Goal: Task Accomplishment & Management: Use online tool/utility

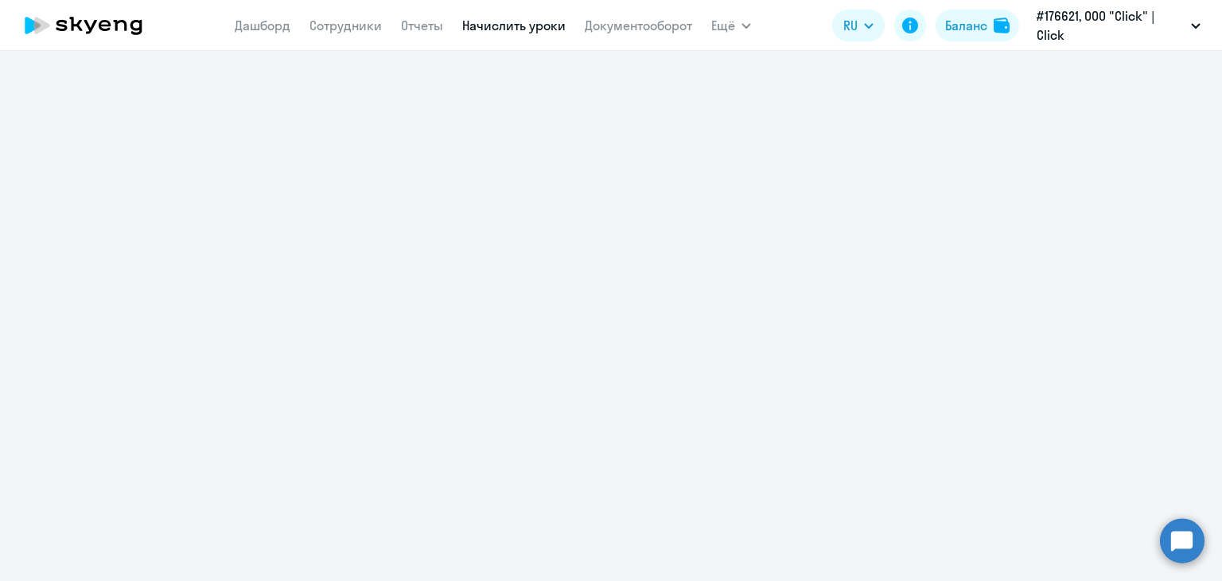
click at [516, 20] on link "Начислить уроки" at bounding box center [513, 26] width 103 height 16
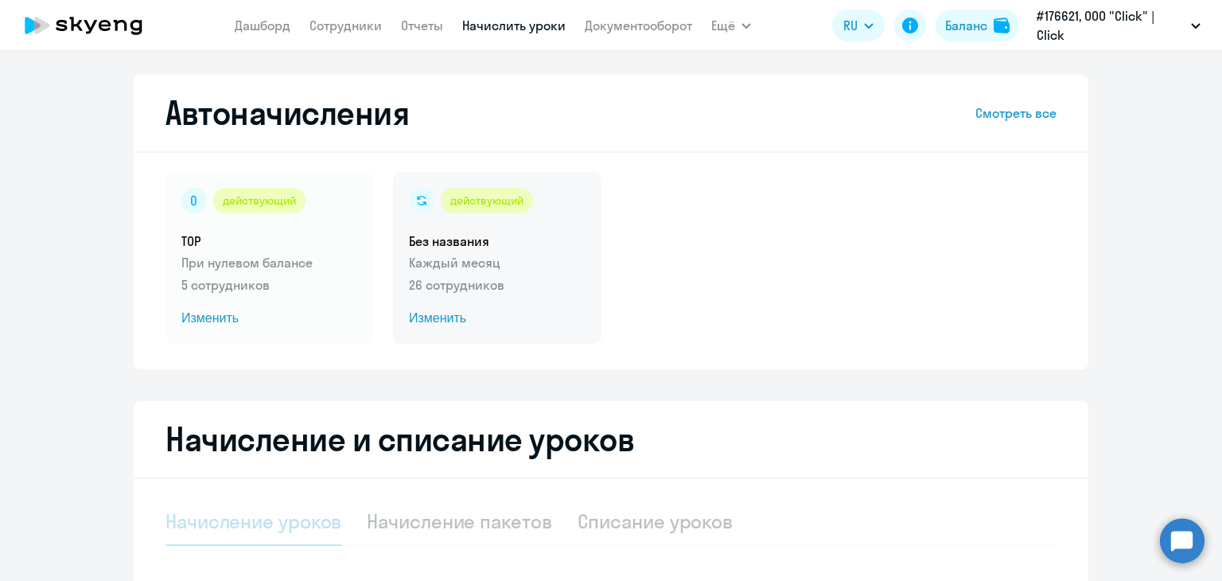
select select "10"
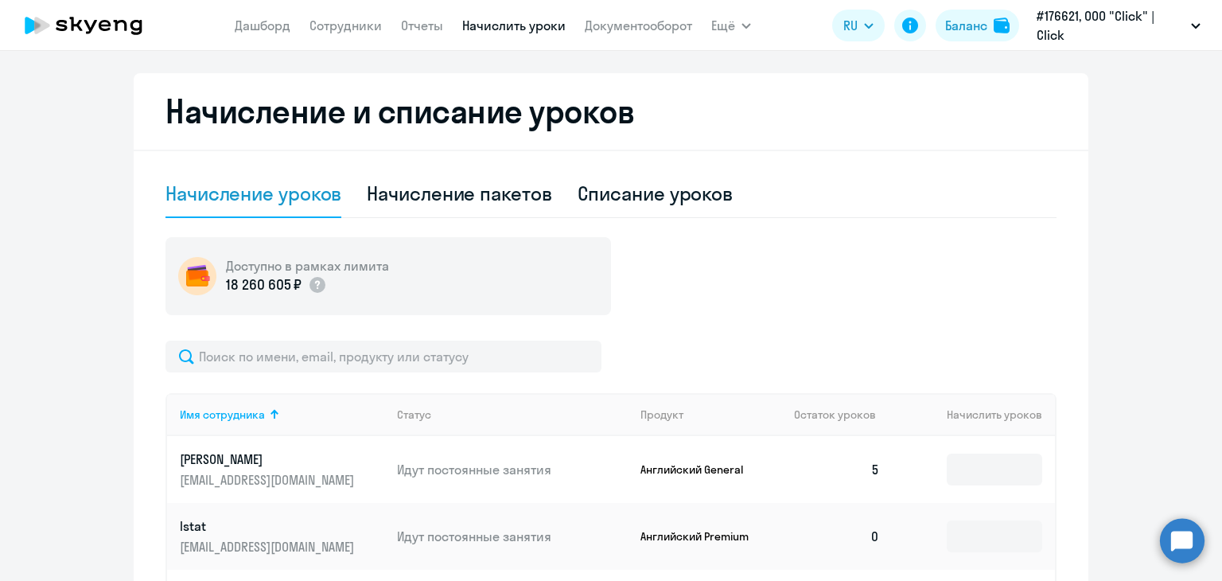
scroll to position [331, 0]
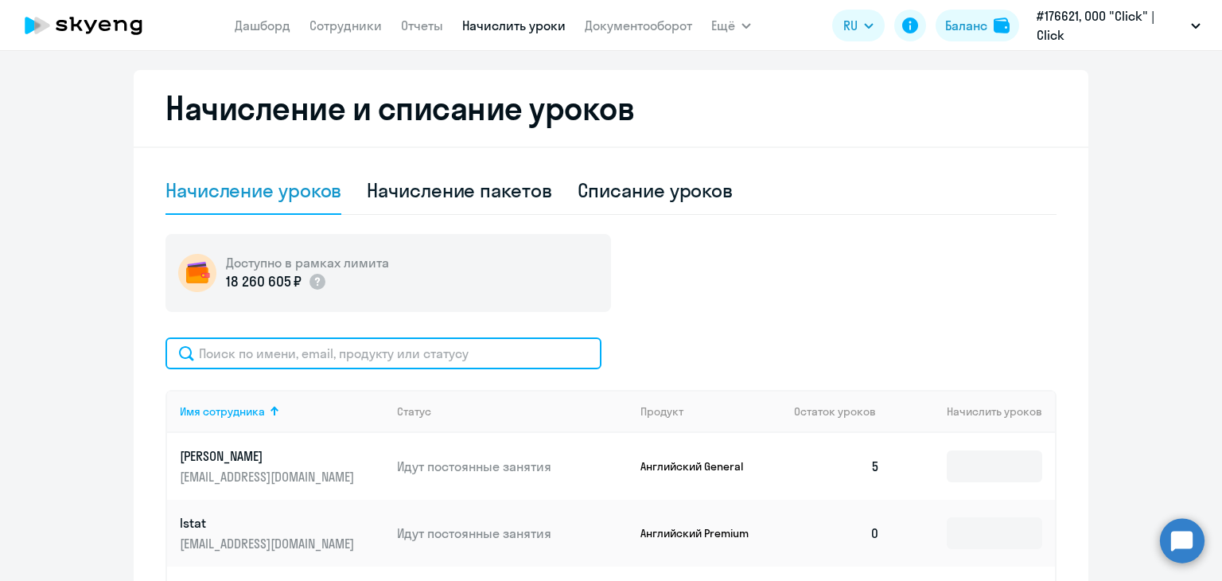
click at [532, 351] on input "text" at bounding box center [384, 353] width 436 height 32
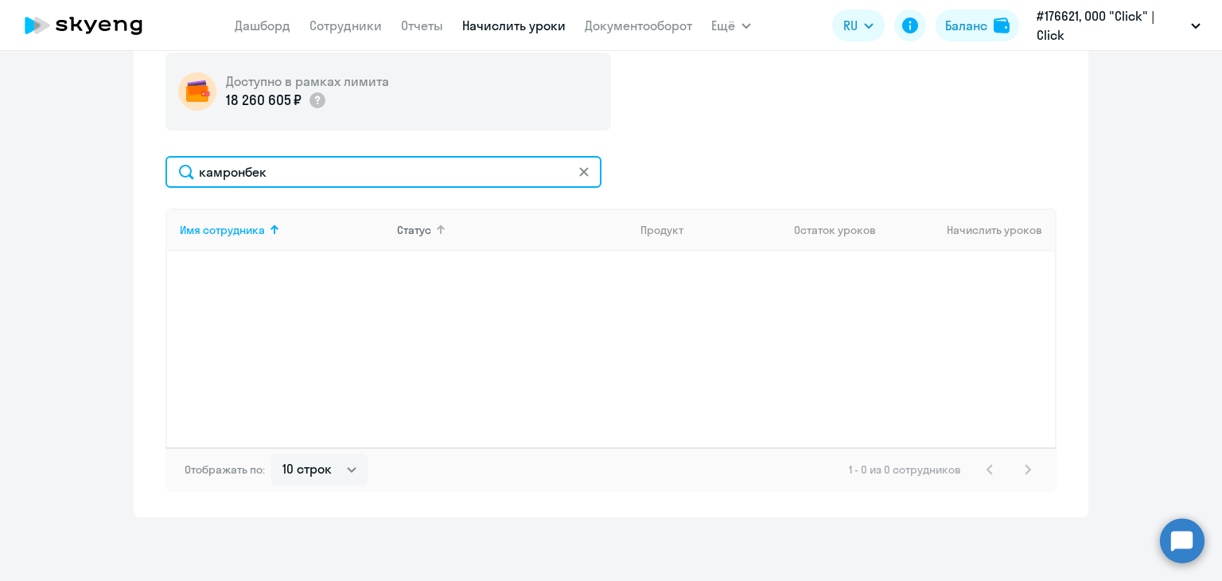
scroll to position [512, 0]
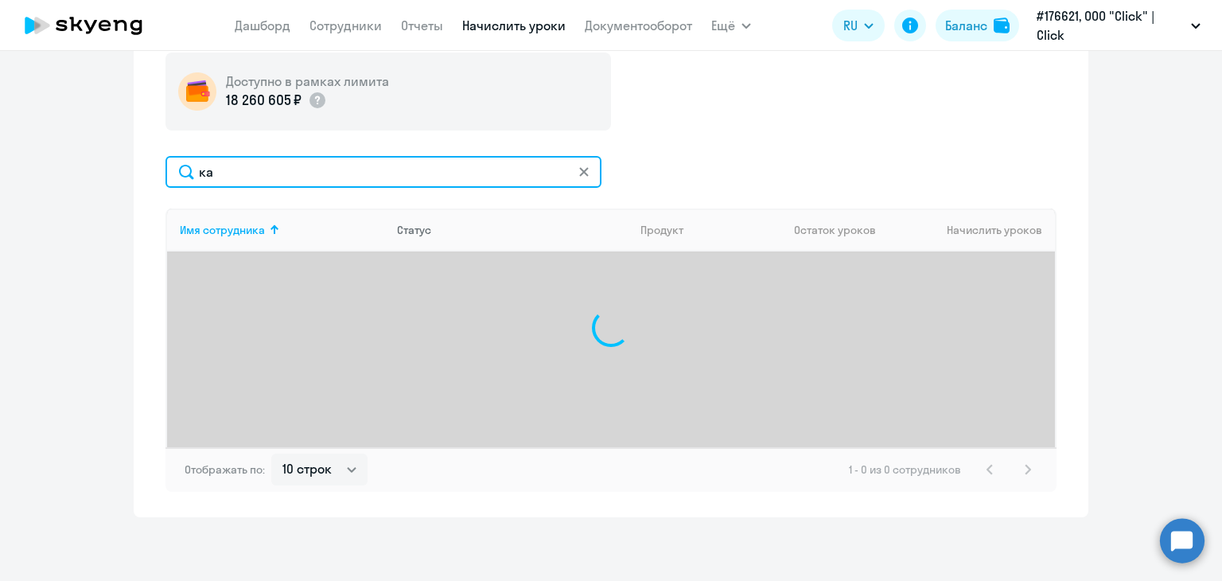
type input "к"
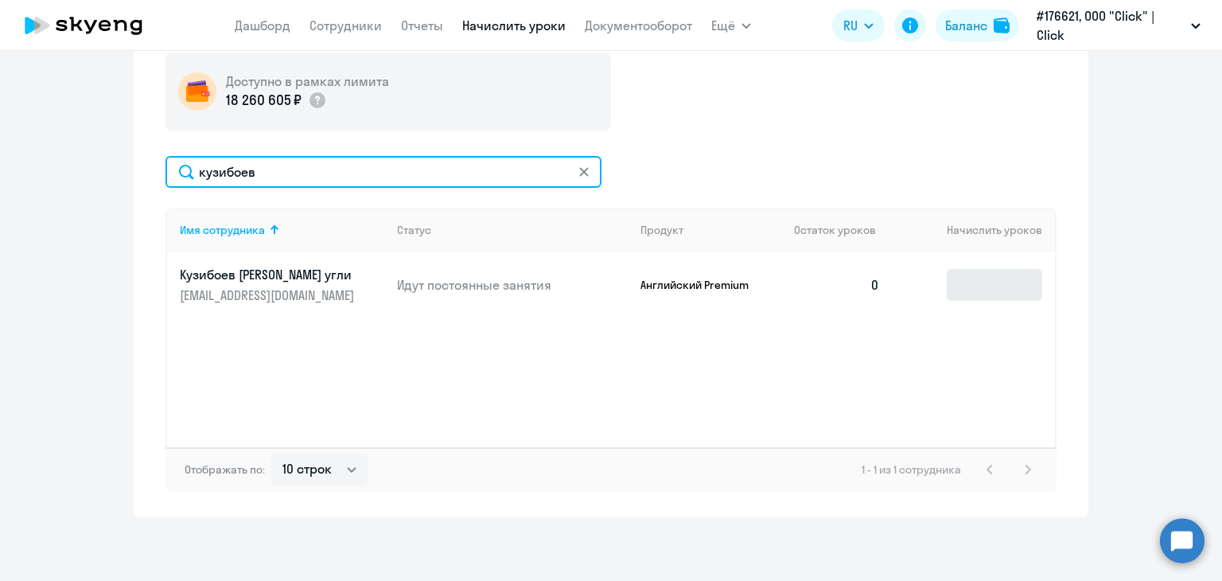
type input "кузибоев"
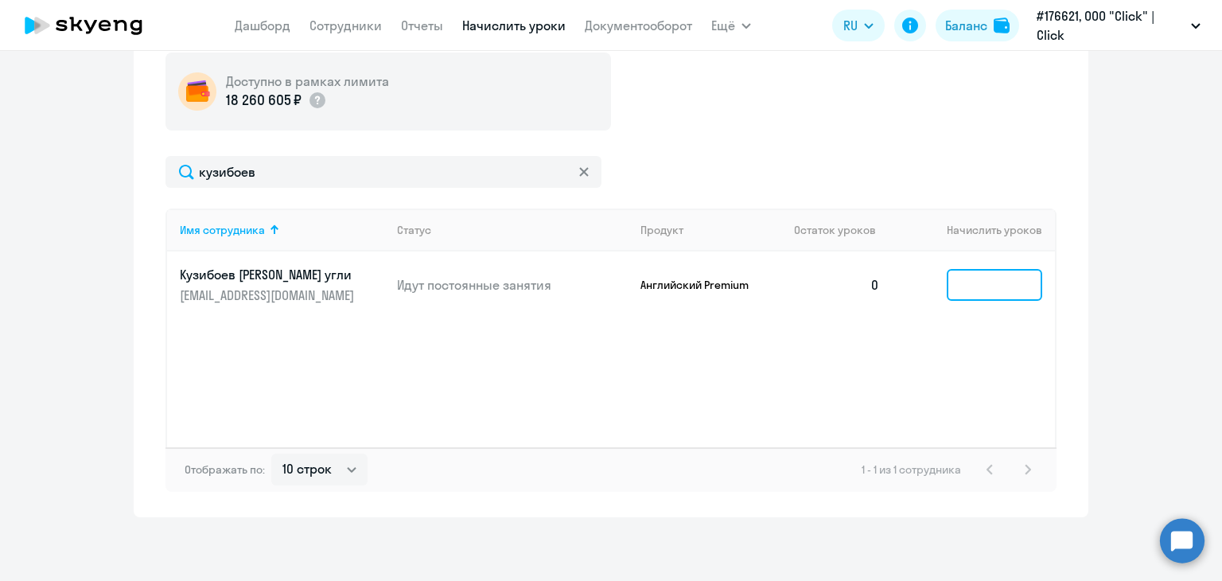
click at [954, 286] on input at bounding box center [994, 285] width 95 height 32
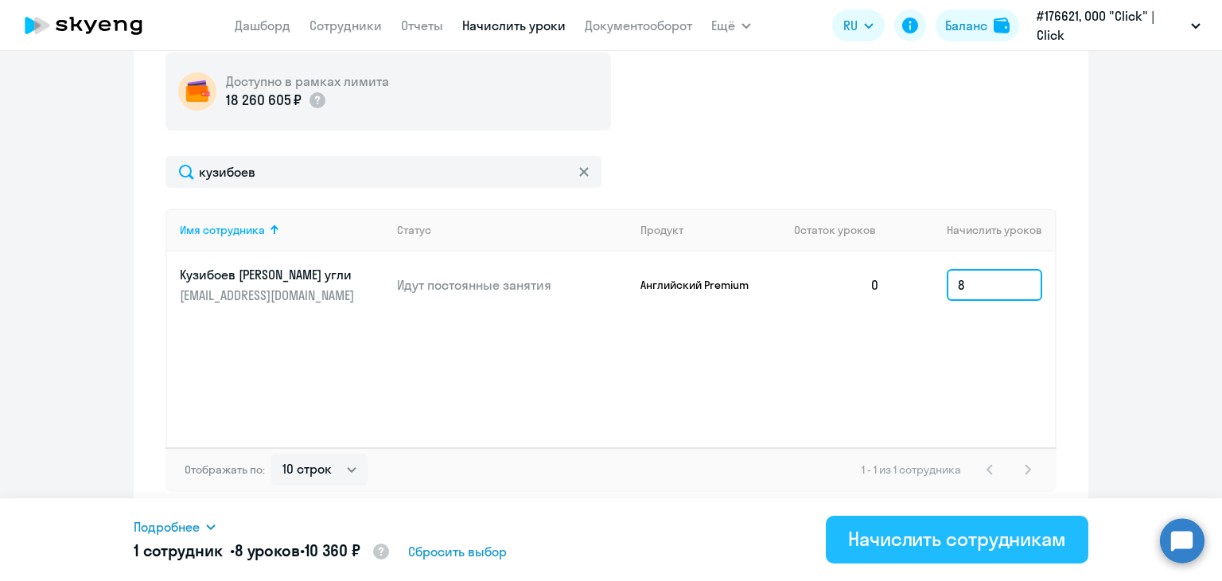
type input "8"
click at [949, 546] on div "Начислить сотрудникам" at bounding box center [957, 538] width 218 height 25
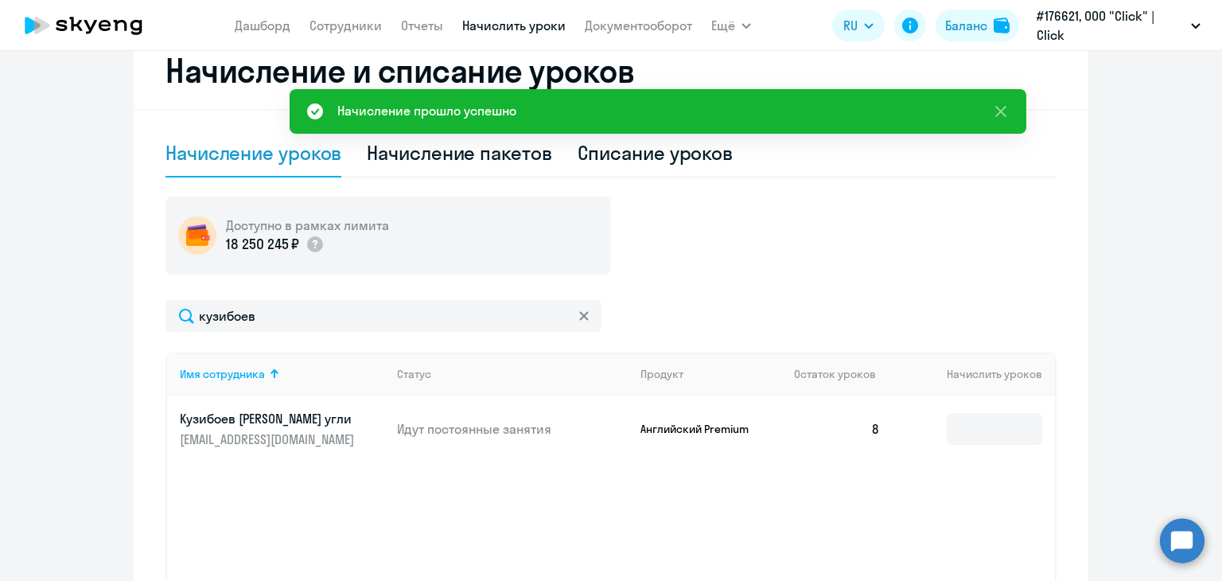
scroll to position [367, 0]
